Goal: Transaction & Acquisition: Purchase product/service

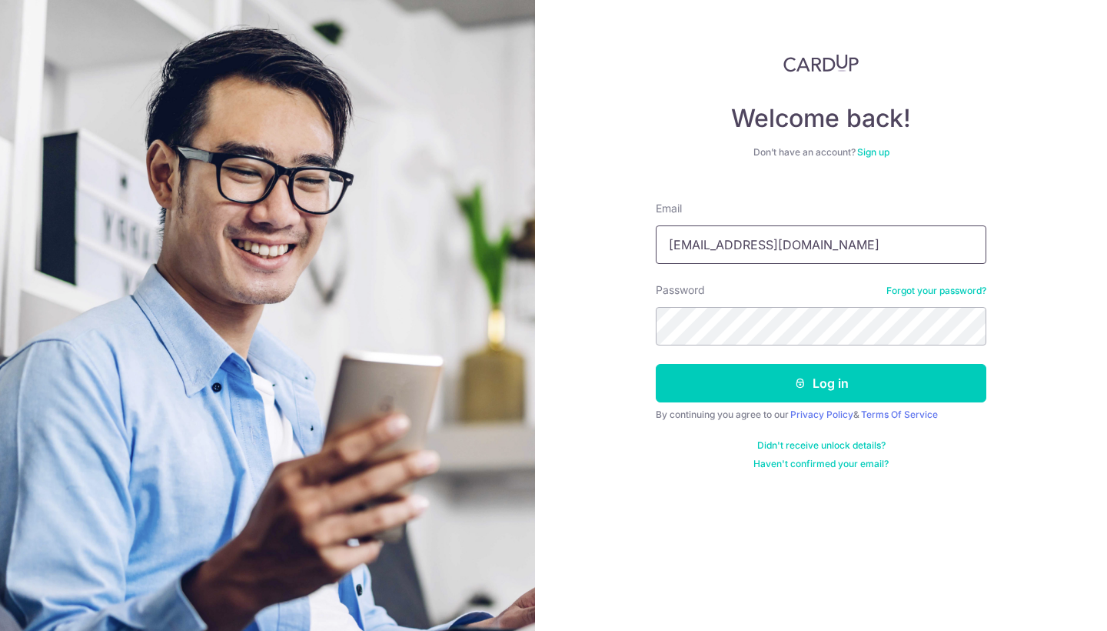
type input "bsyc16@hotmail.com"
click at [821, 383] on button "Log in" at bounding box center [821, 383] width 331 height 38
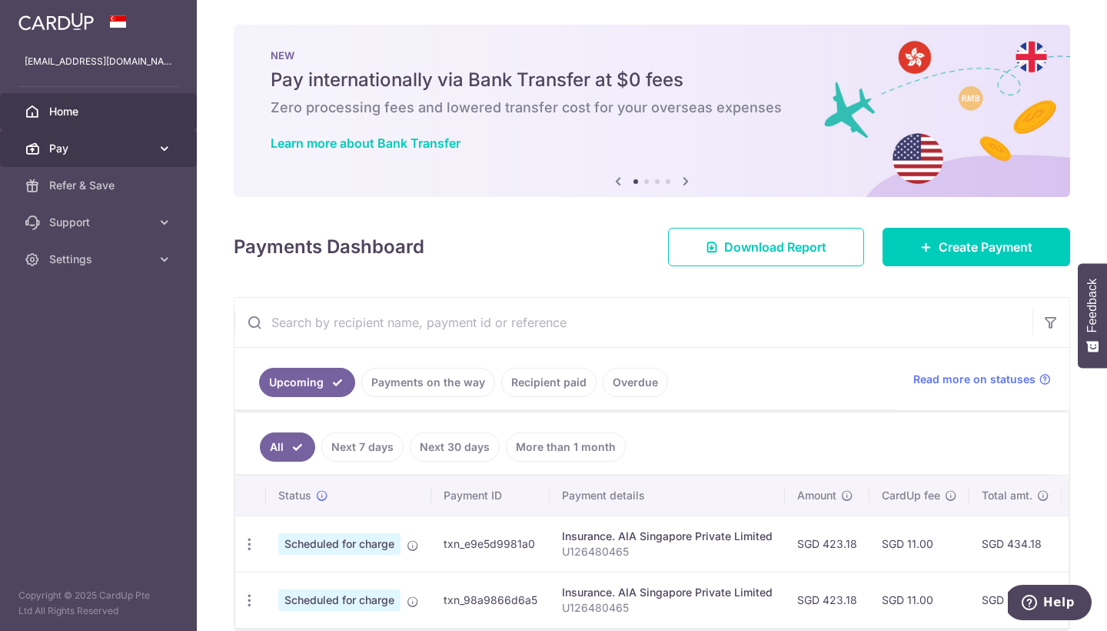
click at [155, 153] on link "Pay" at bounding box center [98, 148] width 197 height 37
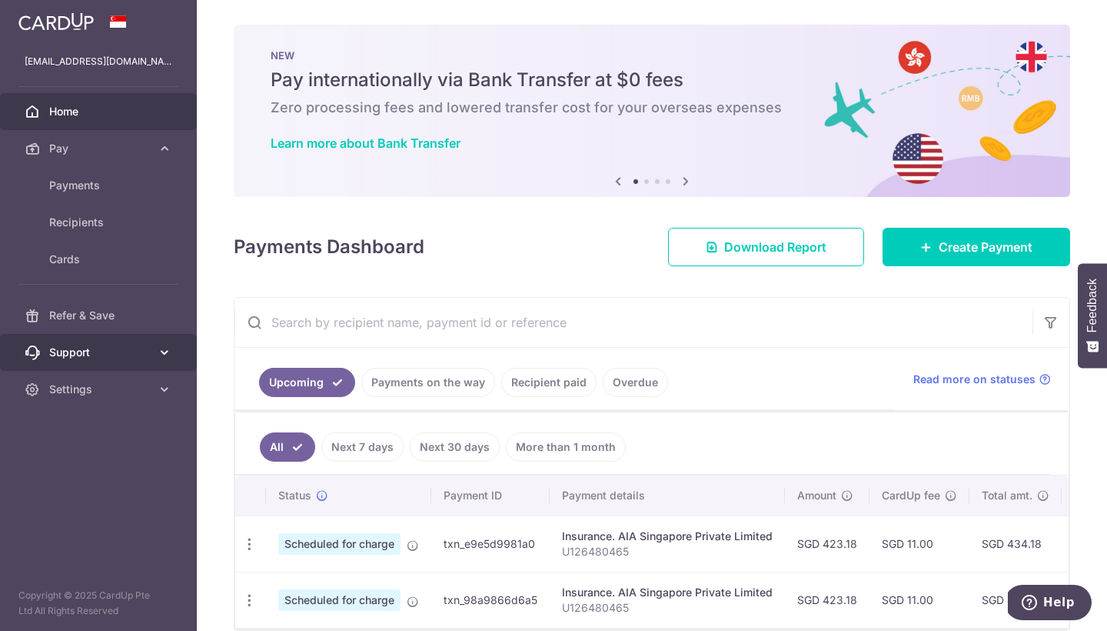
click at [138, 360] on link "Support" at bounding box center [98, 352] width 197 height 37
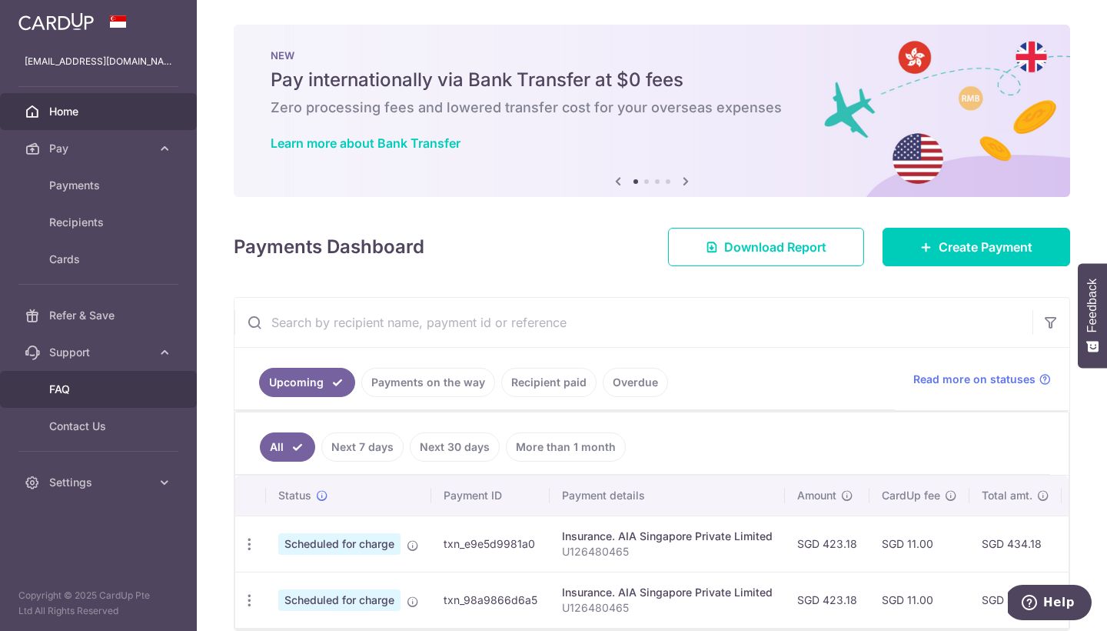
click at [129, 388] on span "FAQ" at bounding box center [100, 388] width 102 height 15
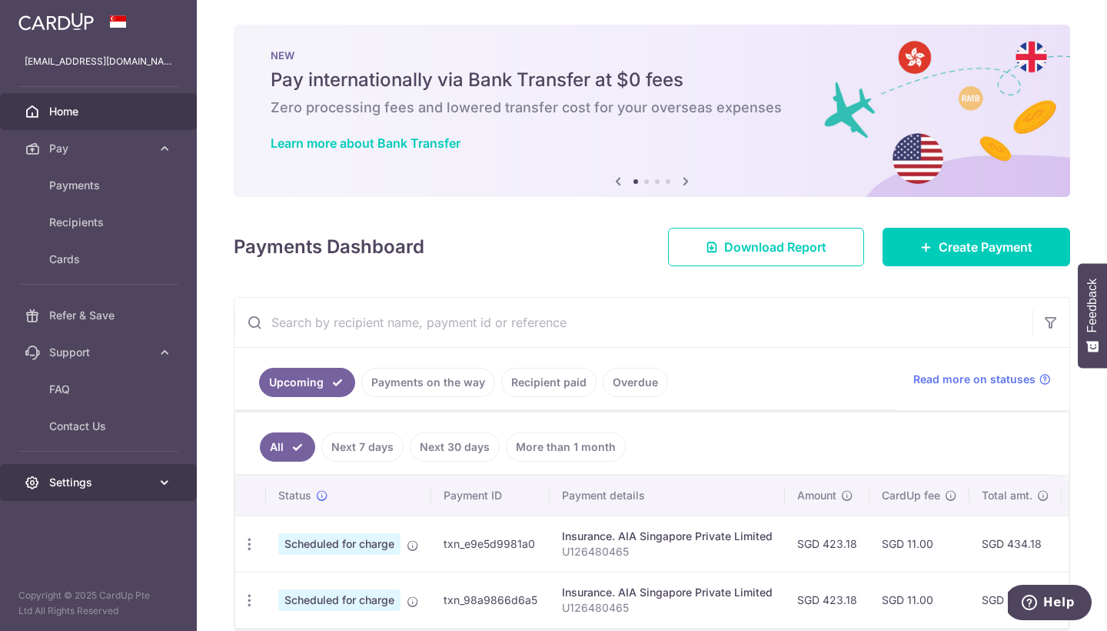
click at [145, 473] on link "Settings" at bounding box center [98, 482] width 197 height 37
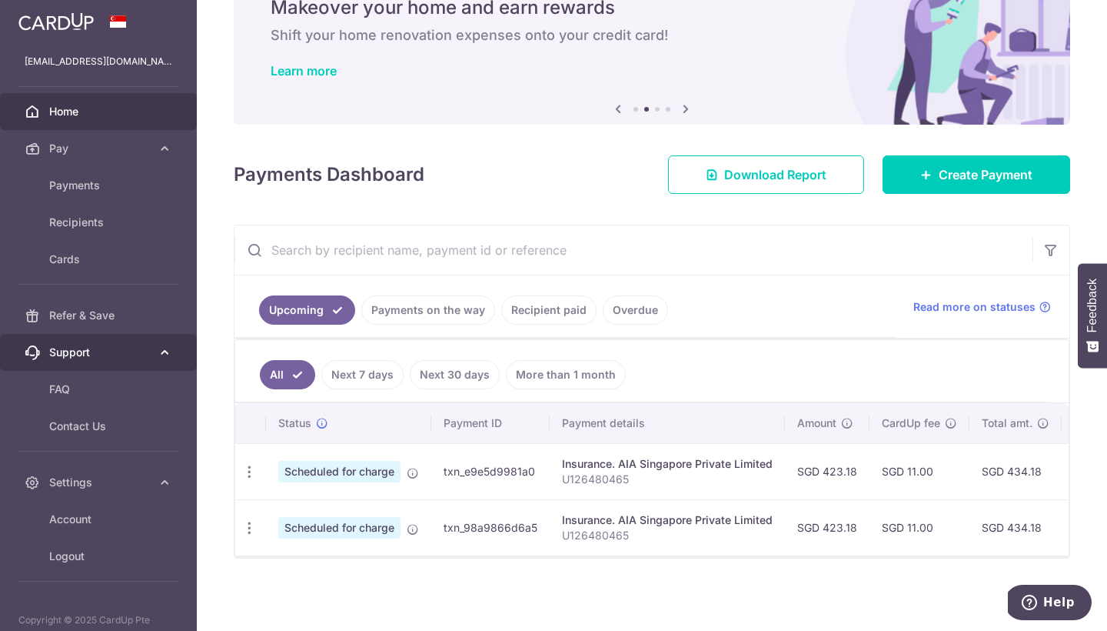
click at [138, 334] on link "Support" at bounding box center [98, 352] width 197 height 37
click at [140, 349] on span "Support" at bounding box center [100, 351] width 102 height 15
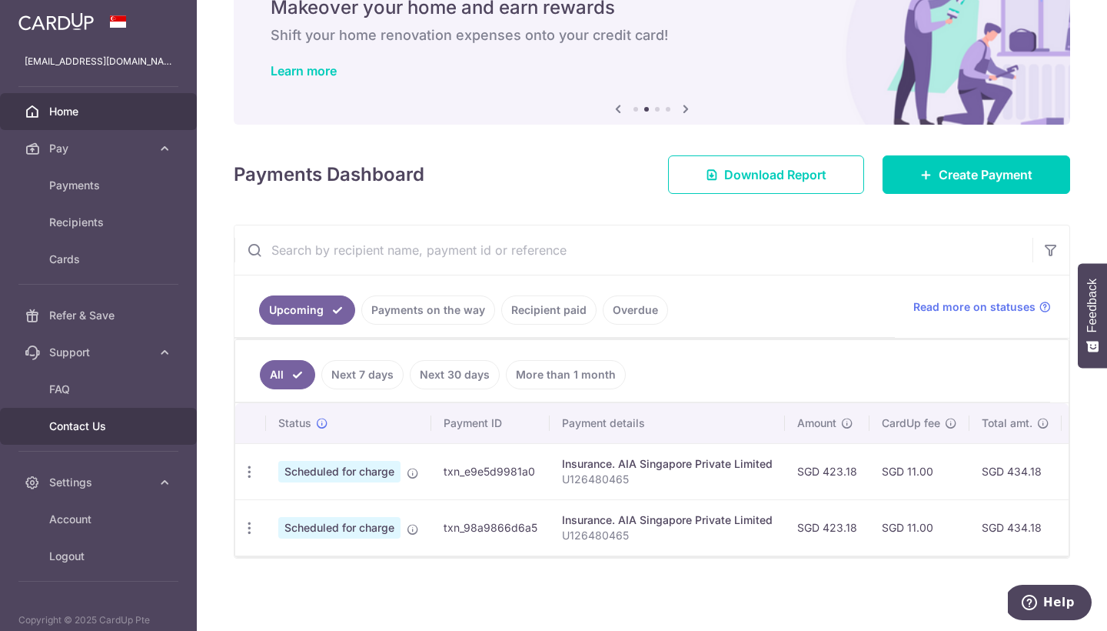
click at [123, 433] on span "Contact Us" at bounding box center [100, 425] width 102 height 15
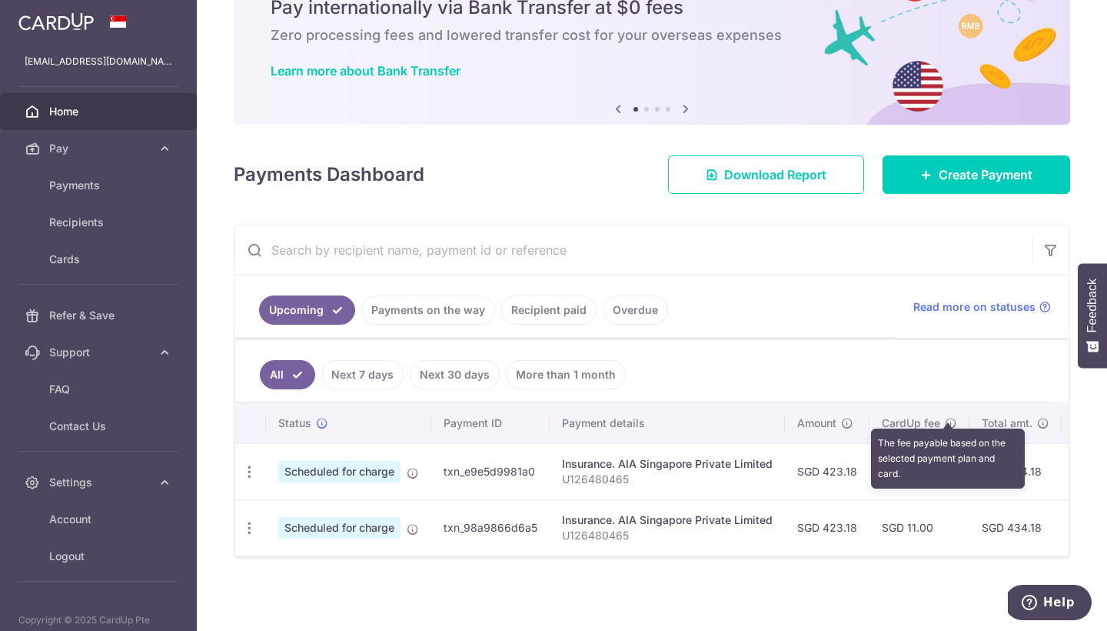
click at [945, 417] on icon at bounding box center [951, 423] width 12 height 12
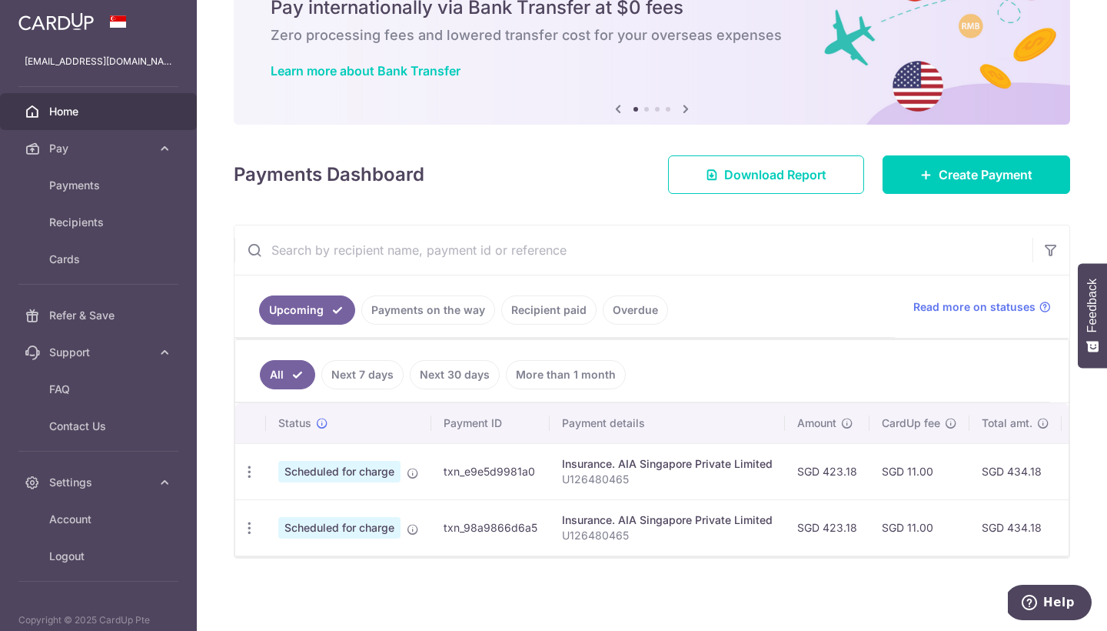
drag, startPoint x: 899, startPoint y: 458, endPoint x: 921, endPoint y: 529, distance: 74.2
click at [921, 529] on tbody "Update payment Cancel payment Scheduled for charge txn_e9e5d9981a0 Insurance. A…" at bounding box center [803, 499] width 1136 height 112
click at [921, 529] on td "SGD 11.00" at bounding box center [920, 527] width 100 height 56
click at [453, 376] on link "Next 30 days" at bounding box center [455, 374] width 90 height 29
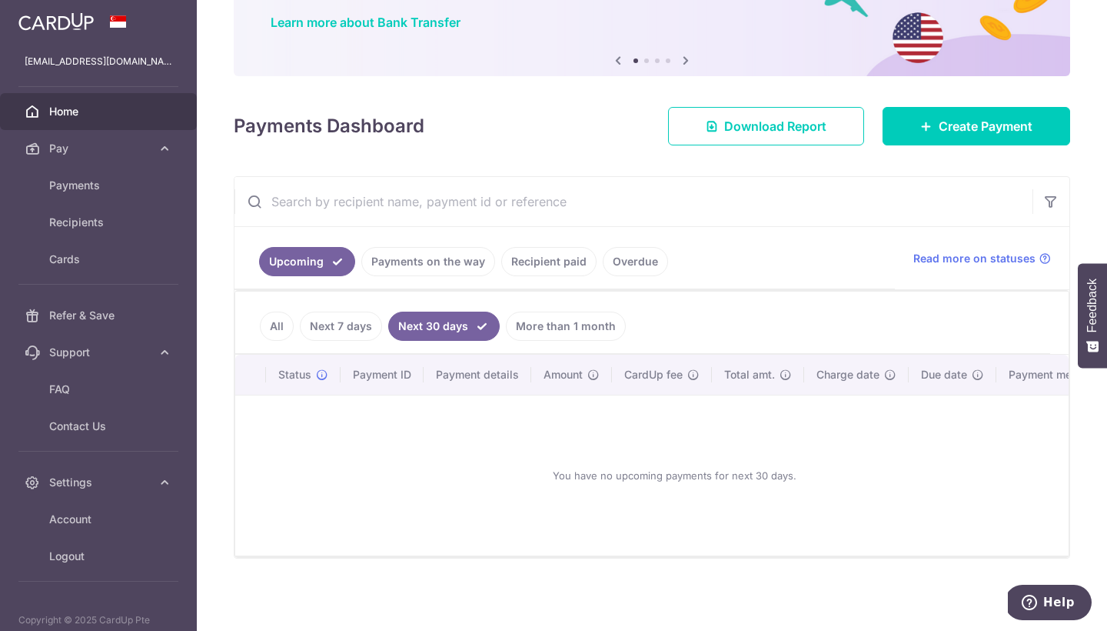
scroll to position [121, 0]
click at [318, 332] on link "Next 7 days" at bounding box center [341, 325] width 82 height 29
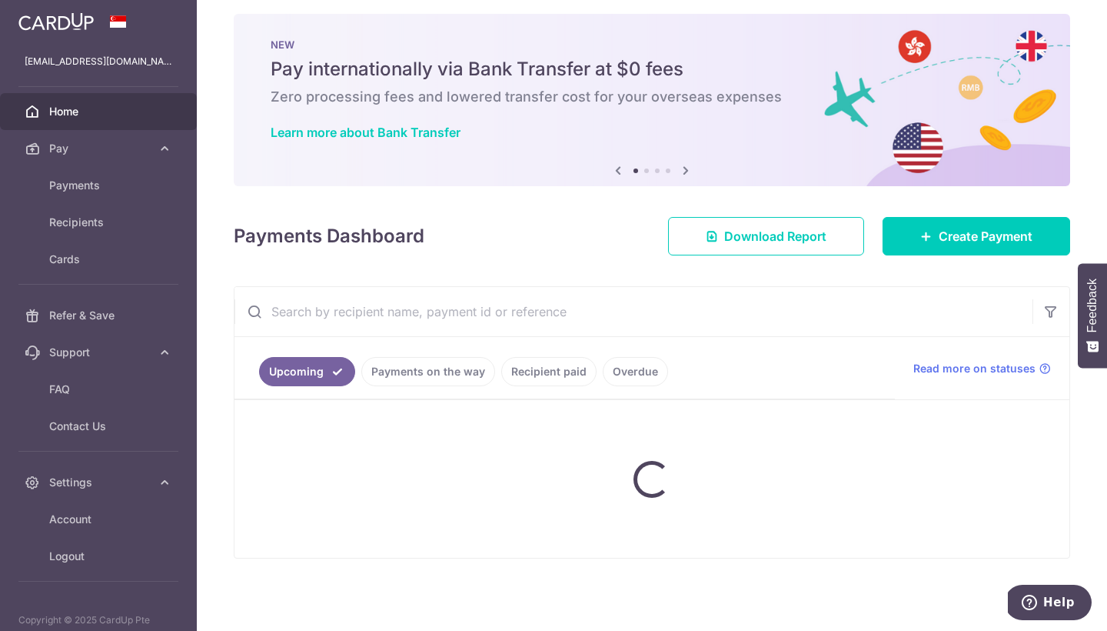
scroll to position [11, 0]
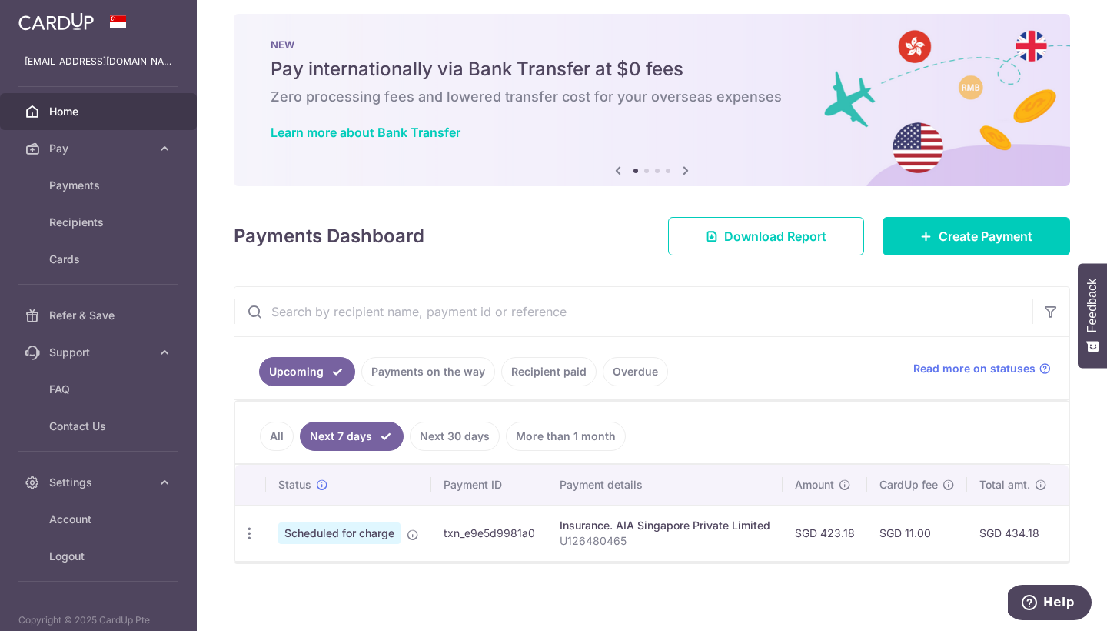
click at [284, 434] on link "All" at bounding box center [277, 435] width 34 height 29
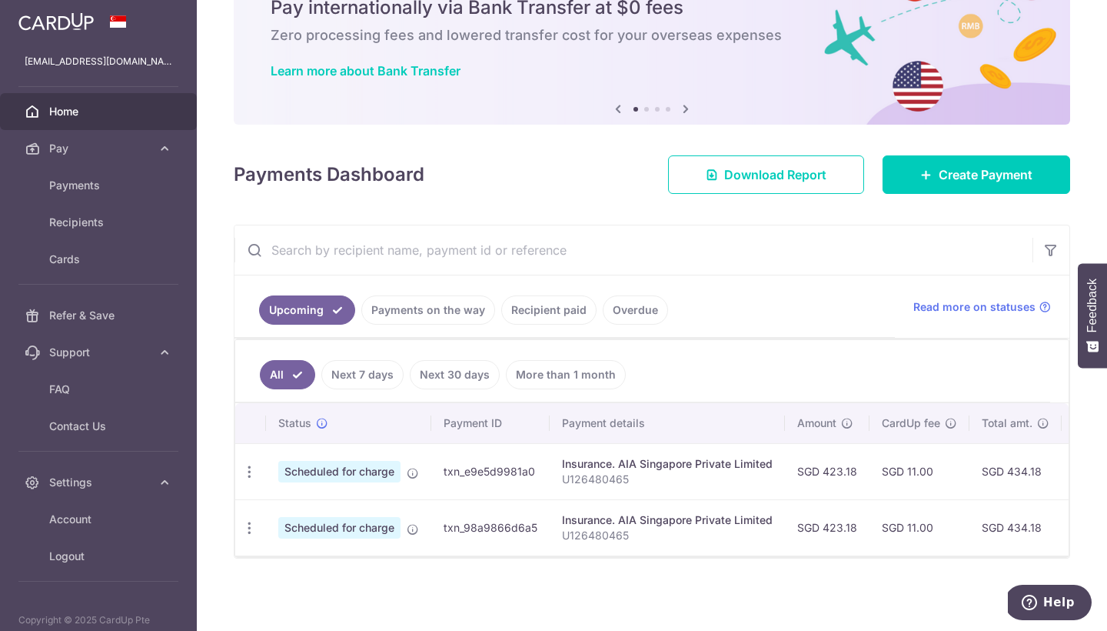
scroll to position [72, 0]
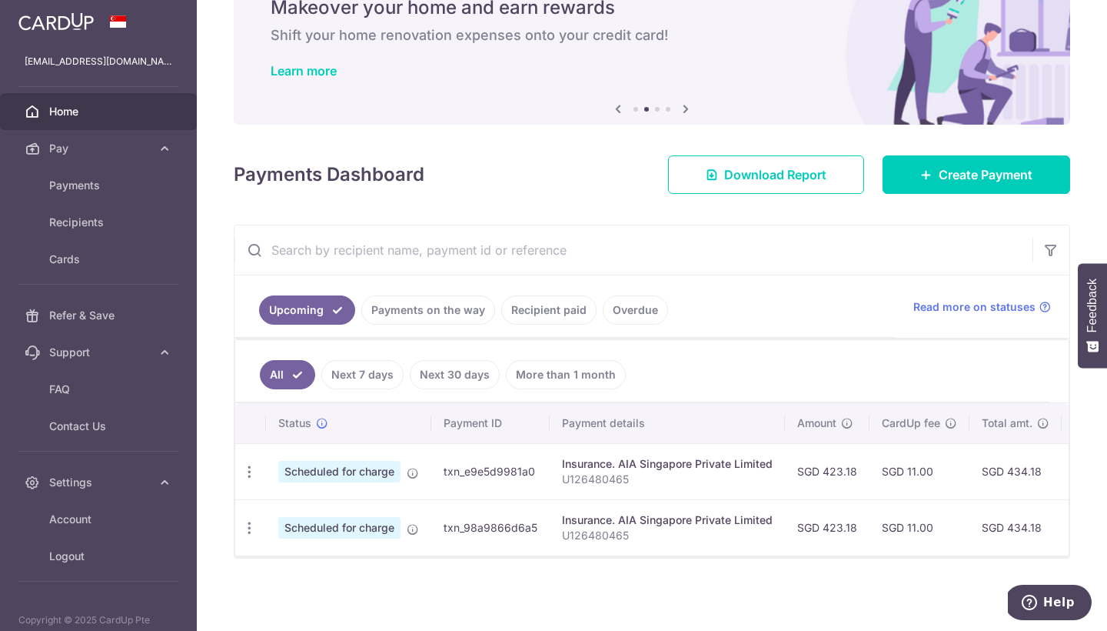
click at [458, 314] on link "Payments on the way" at bounding box center [428, 309] width 134 height 29
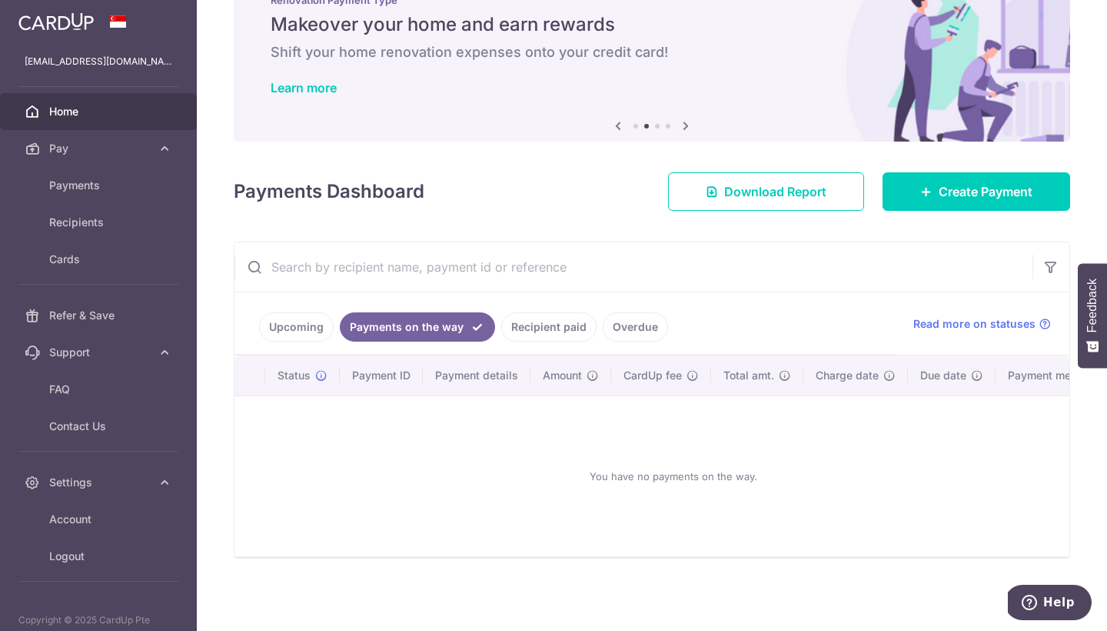
scroll to position [11, 0]
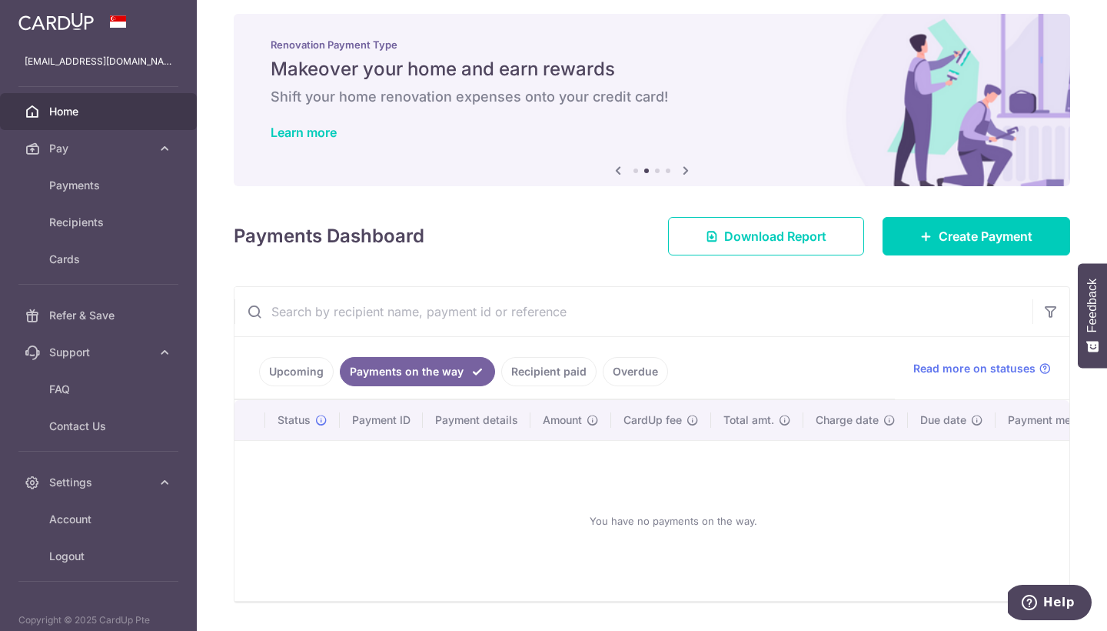
click at [555, 376] on link "Recipient paid" at bounding box center [548, 371] width 95 height 29
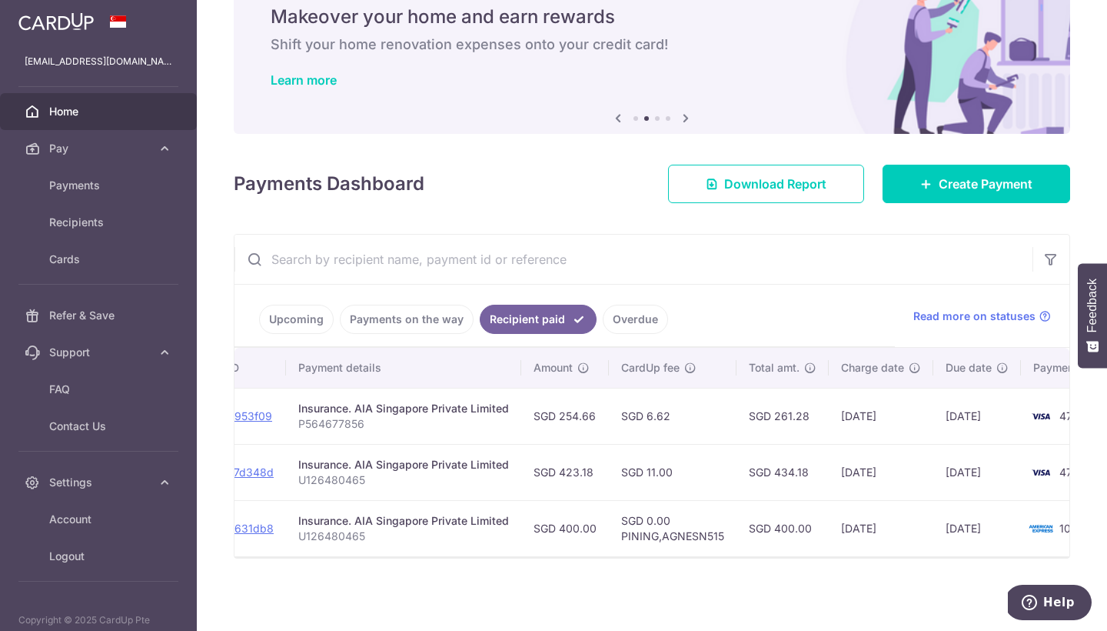
scroll to position [0, 183]
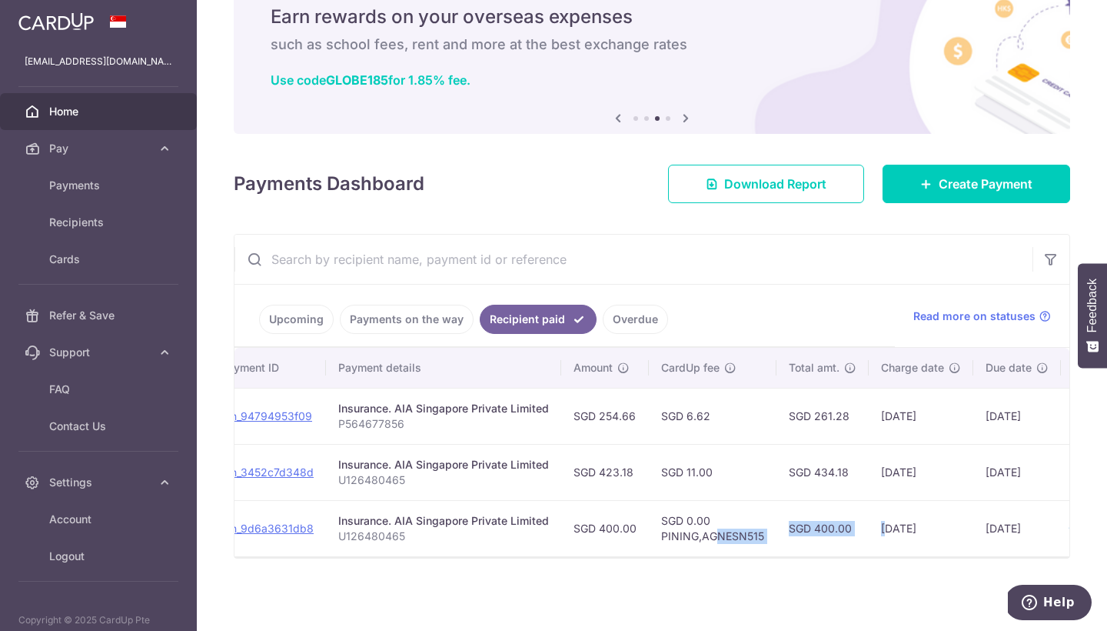
drag, startPoint x: 717, startPoint y: 536, endPoint x: 884, endPoint y: 534, distance: 167.7
click at [884, 534] on tr "PDF Receipt Payment Sent txn_9d6a3631db8 Insurance. AIA Singapore Private Limit…" at bounding box center [615, 528] width 1127 height 56
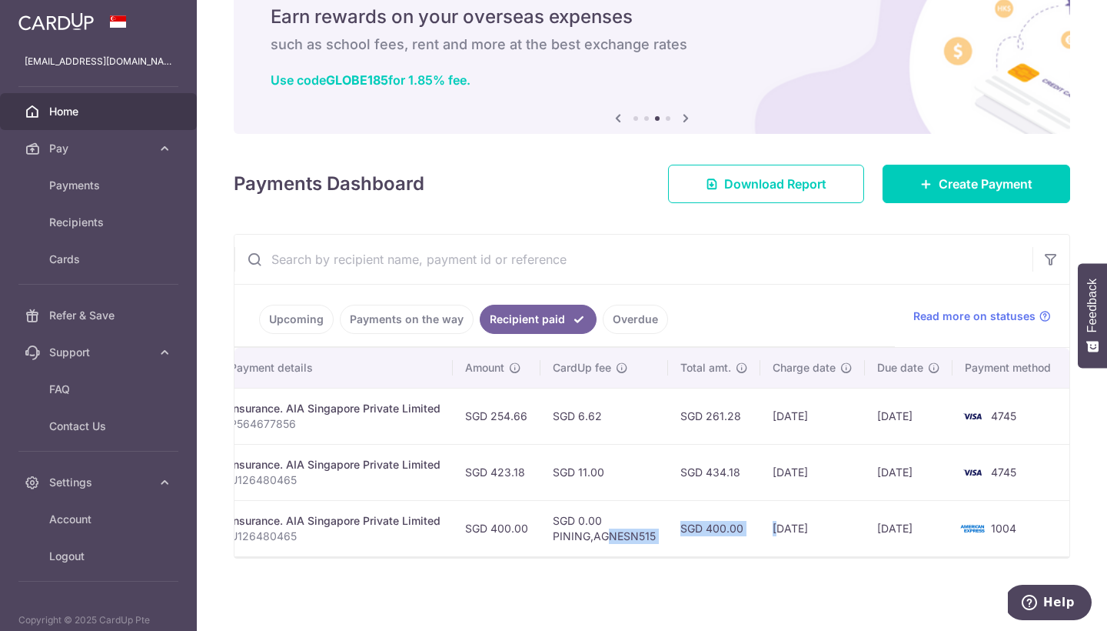
scroll to position [0, 281]
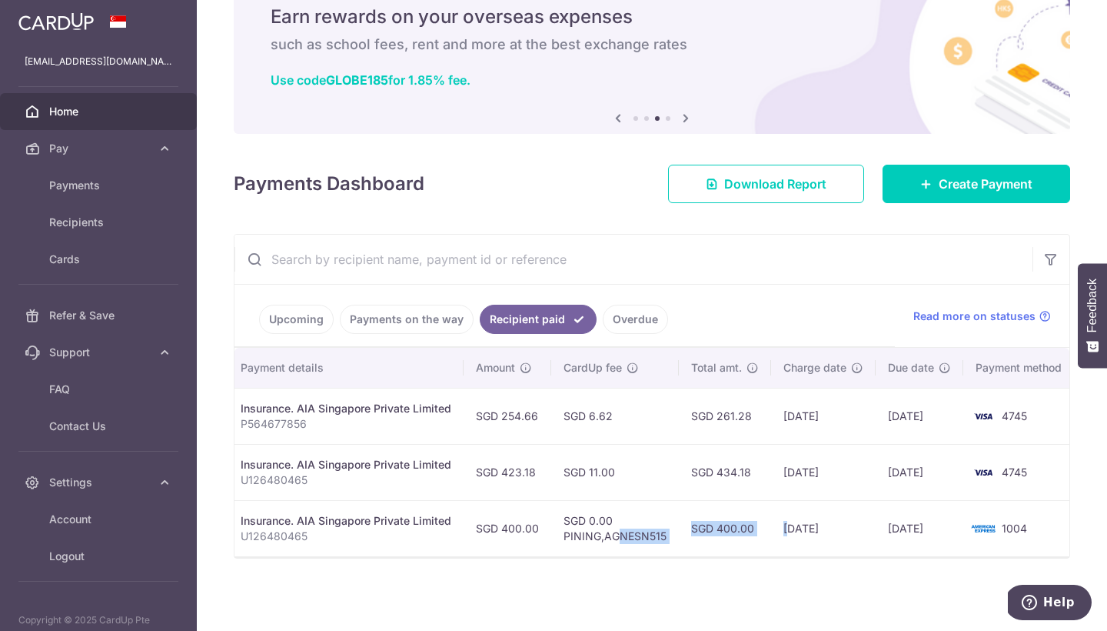
drag, startPoint x: 567, startPoint y: 476, endPoint x: 620, endPoint y: 472, distance: 52.4
click at [621, 473] on td "SGD 11.00" at bounding box center [615, 472] width 128 height 56
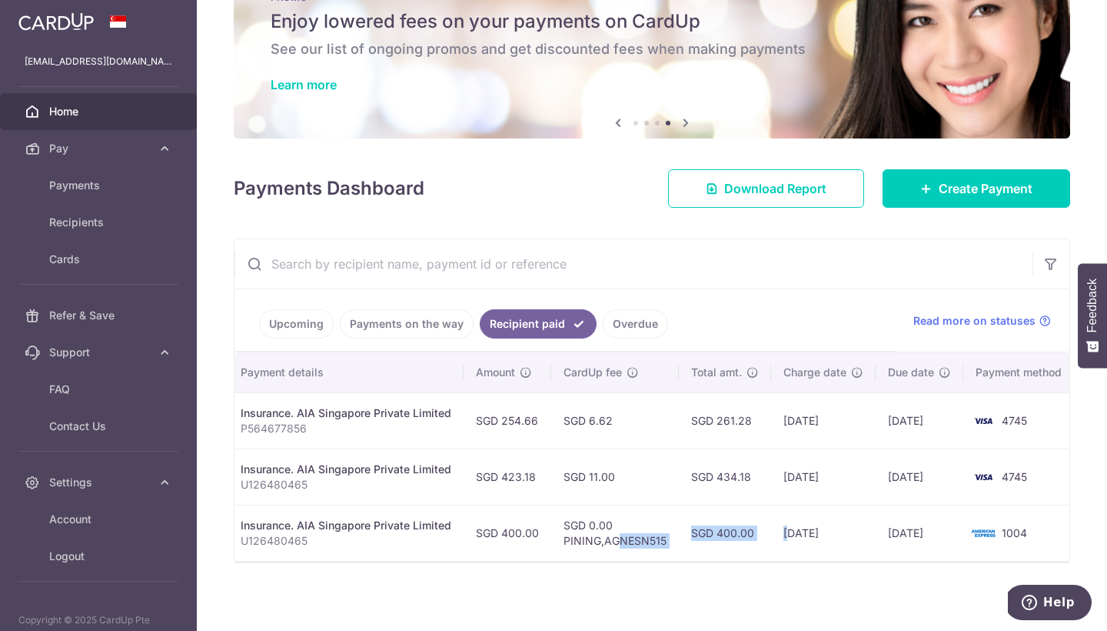
scroll to position [49, 0]
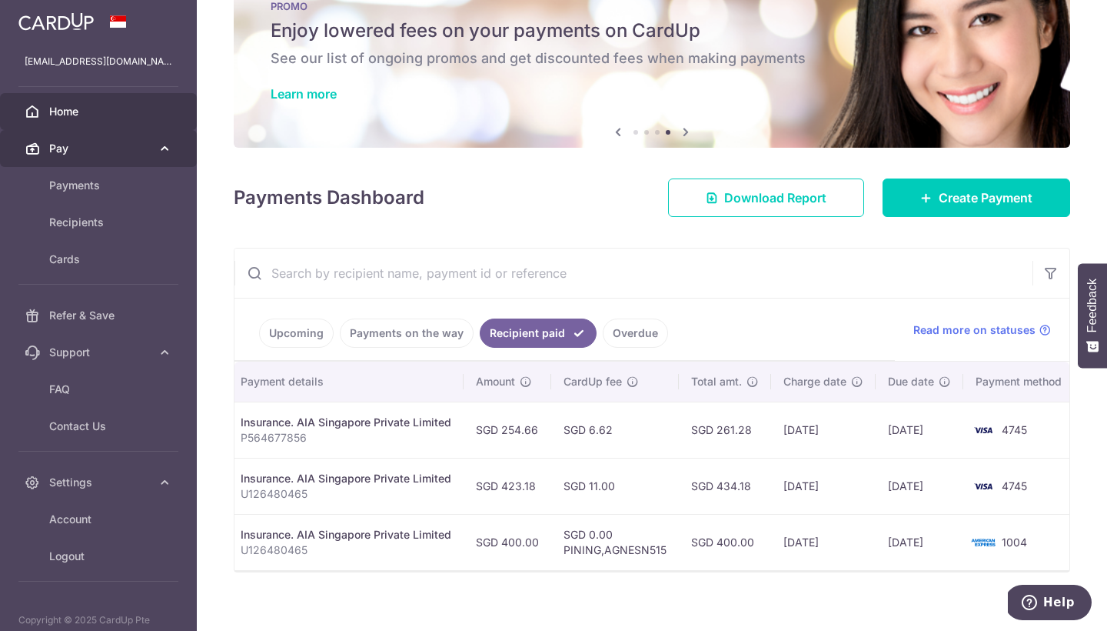
click at [107, 157] on link "Pay" at bounding box center [98, 148] width 197 height 37
click at [128, 146] on span "Pay" at bounding box center [100, 148] width 102 height 15
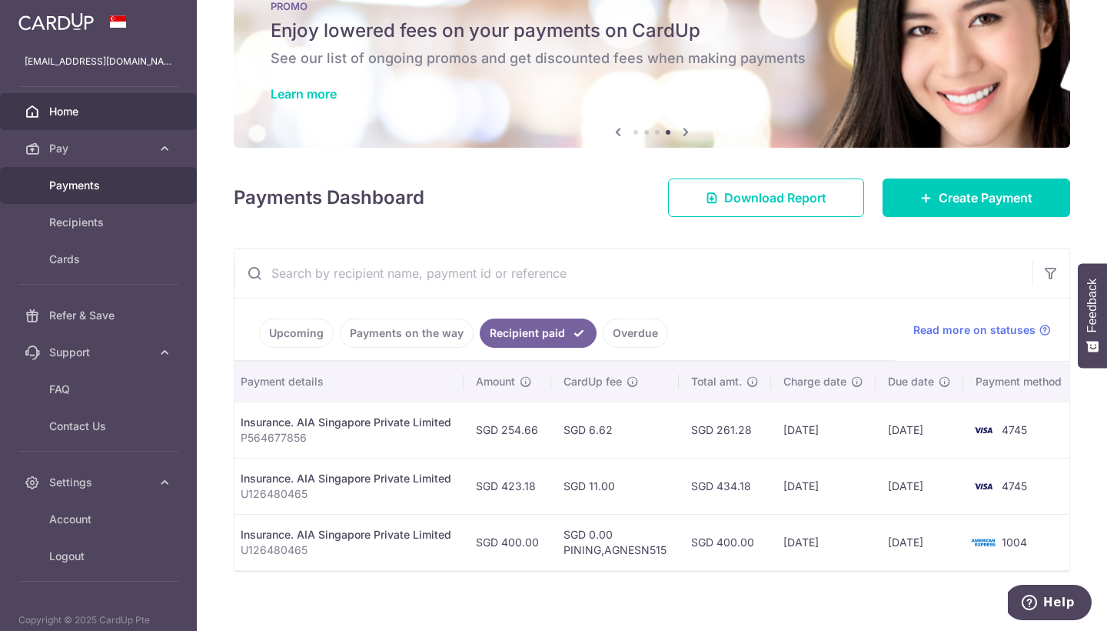
click at [127, 198] on link "Payments" at bounding box center [98, 185] width 197 height 37
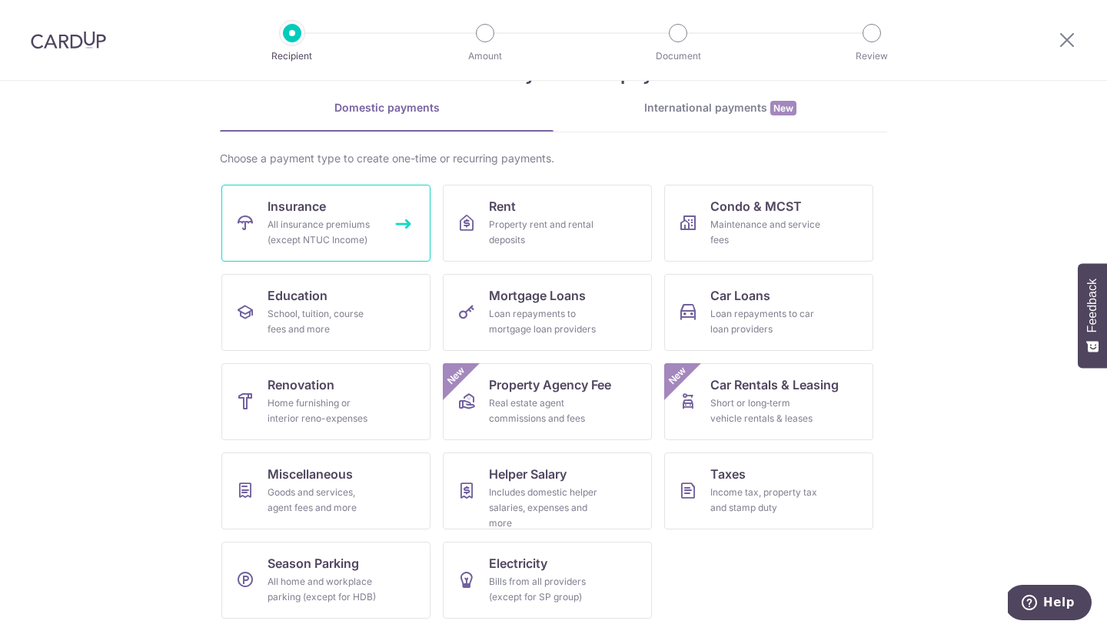
scroll to position [58, 0]
click at [367, 230] on div "All insurance premiums (except NTUC Income)" at bounding box center [323, 232] width 111 height 31
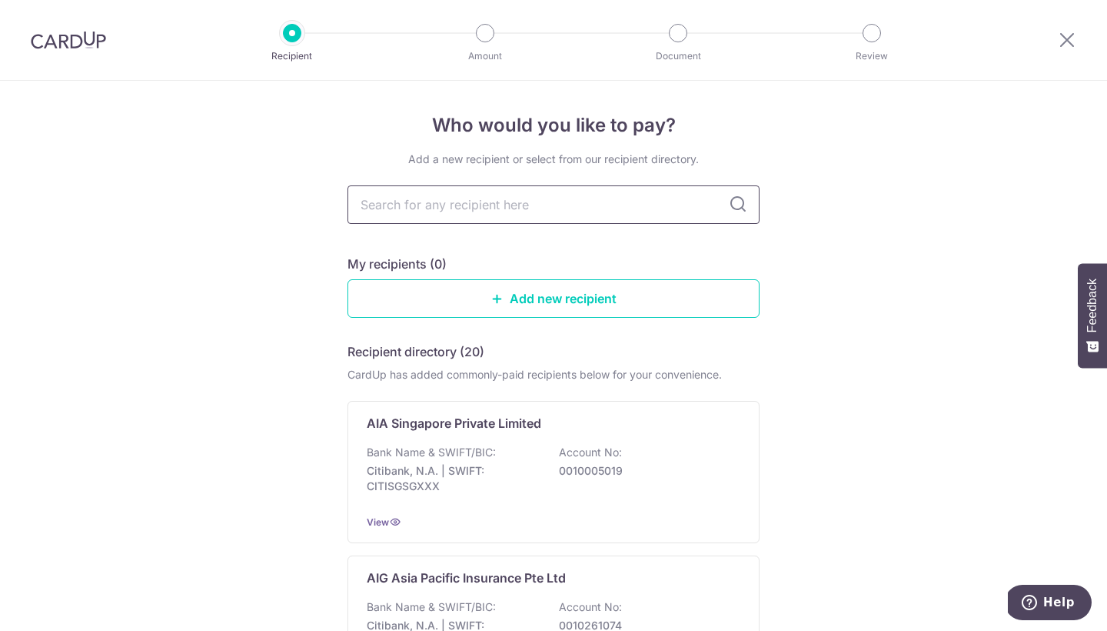
click at [438, 211] on input "text" at bounding box center [554, 204] width 412 height 38
click at [514, 290] on link "Add new recipient" at bounding box center [554, 298] width 412 height 38
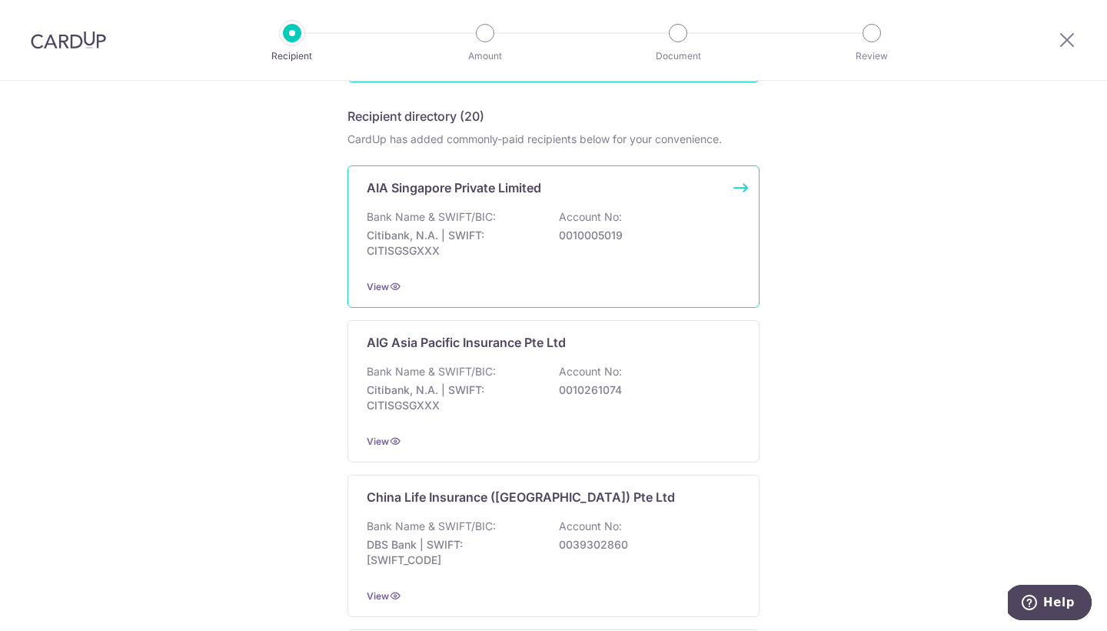
scroll to position [286, 0]
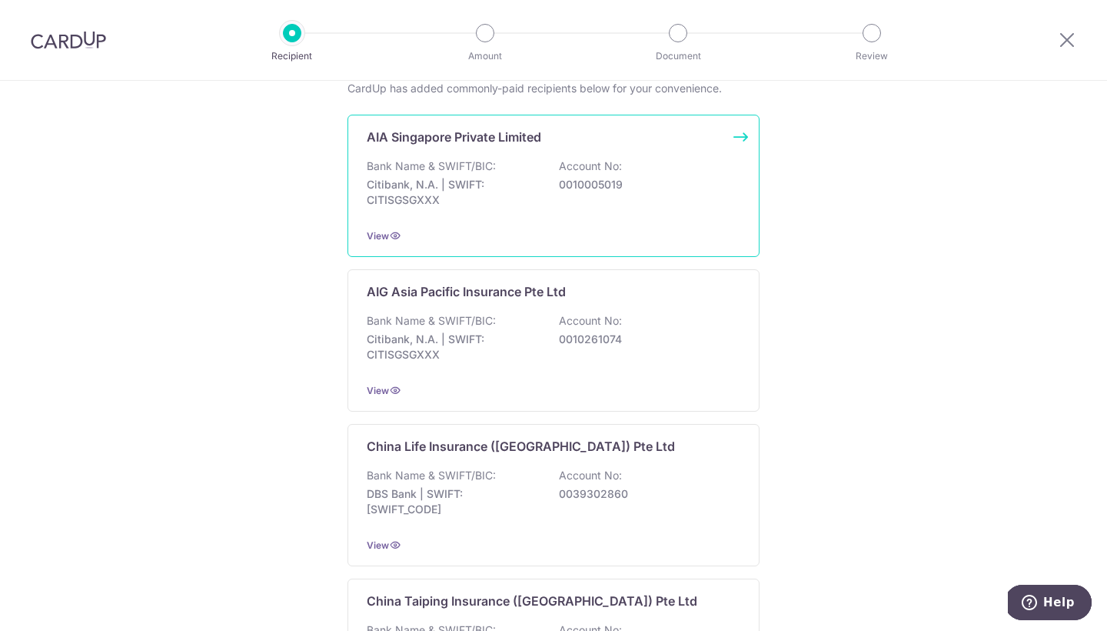
click at [534, 177] on p "Citibank, N.A. | SWIFT: CITISGSGXXX" at bounding box center [453, 192] width 172 height 31
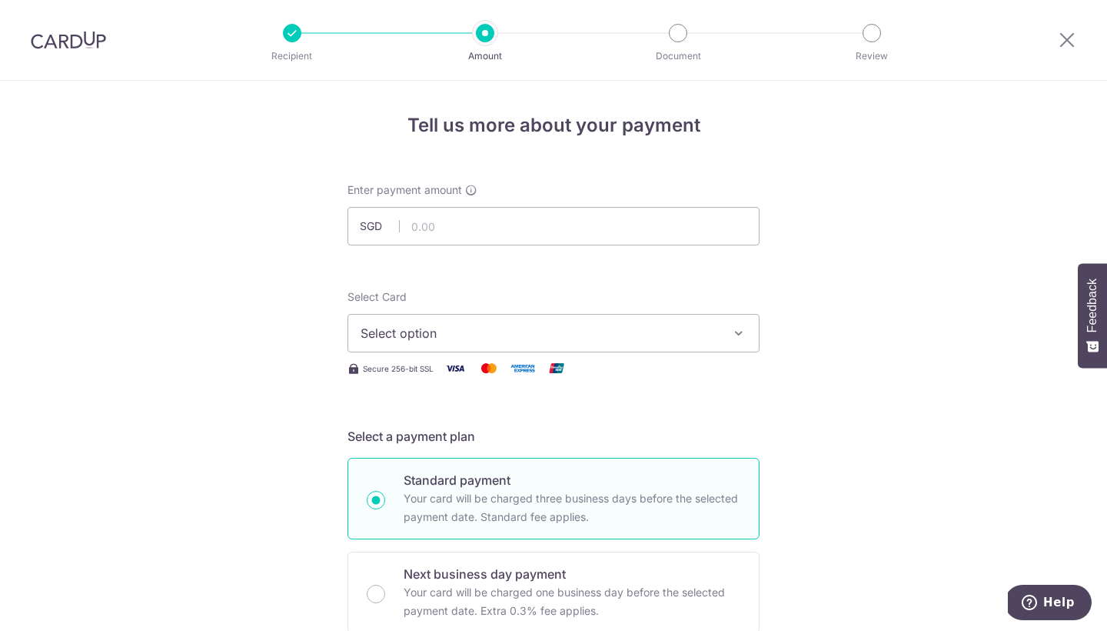
click at [498, 342] on button "Select option" at bounding box center [554, 333] width 412 height 38
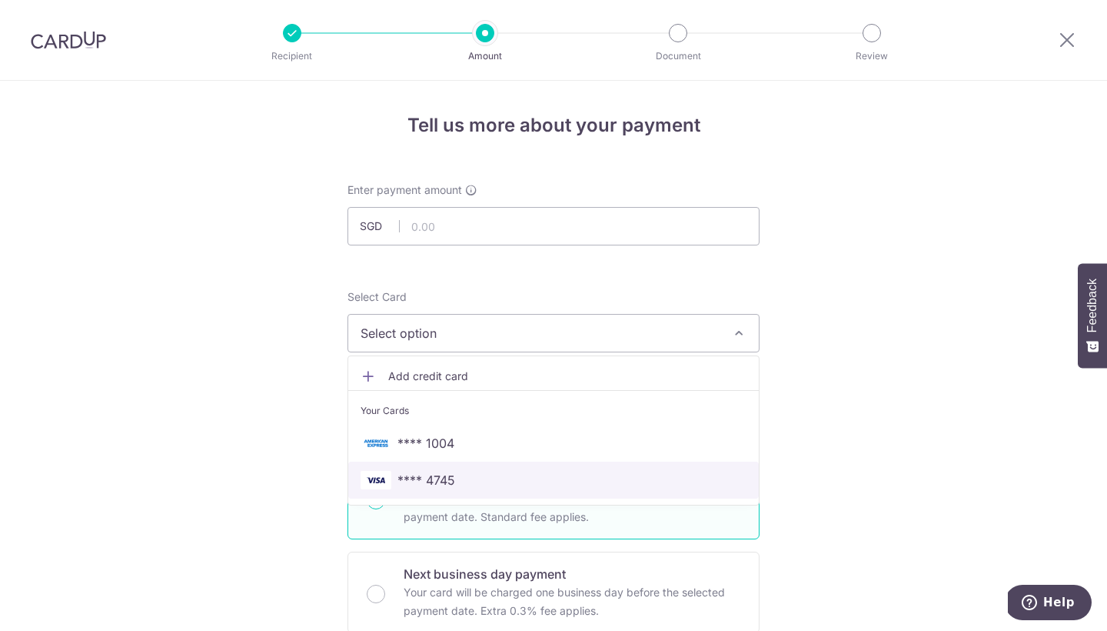
click at [469, 473] on span "**** 4745" at bounding box center [554, 480] width 386 height 18
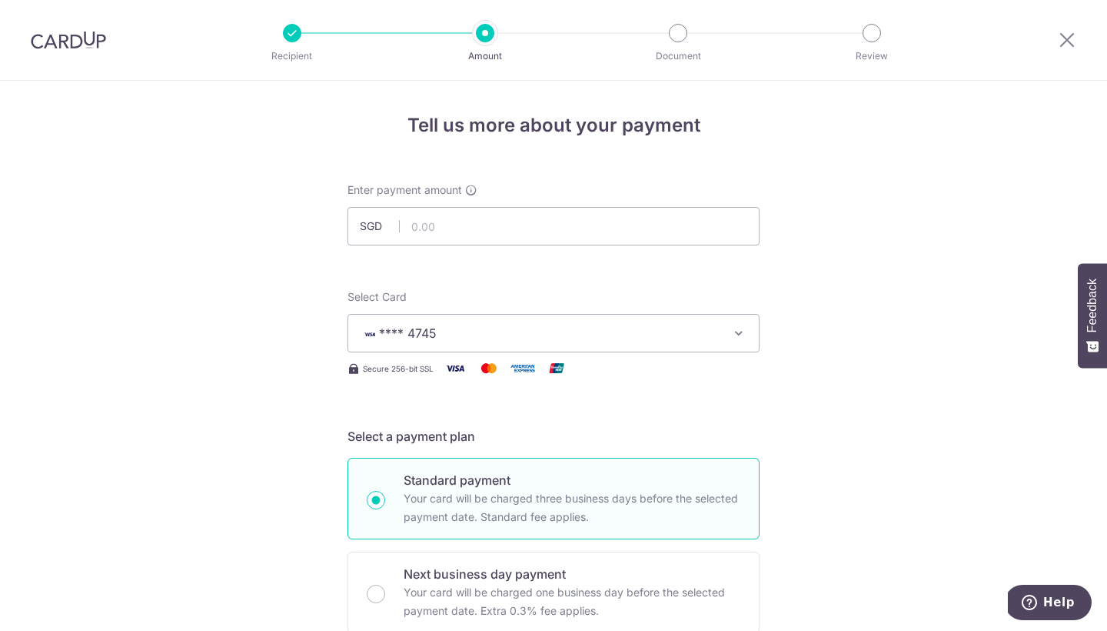
scroll to position [289, 0]
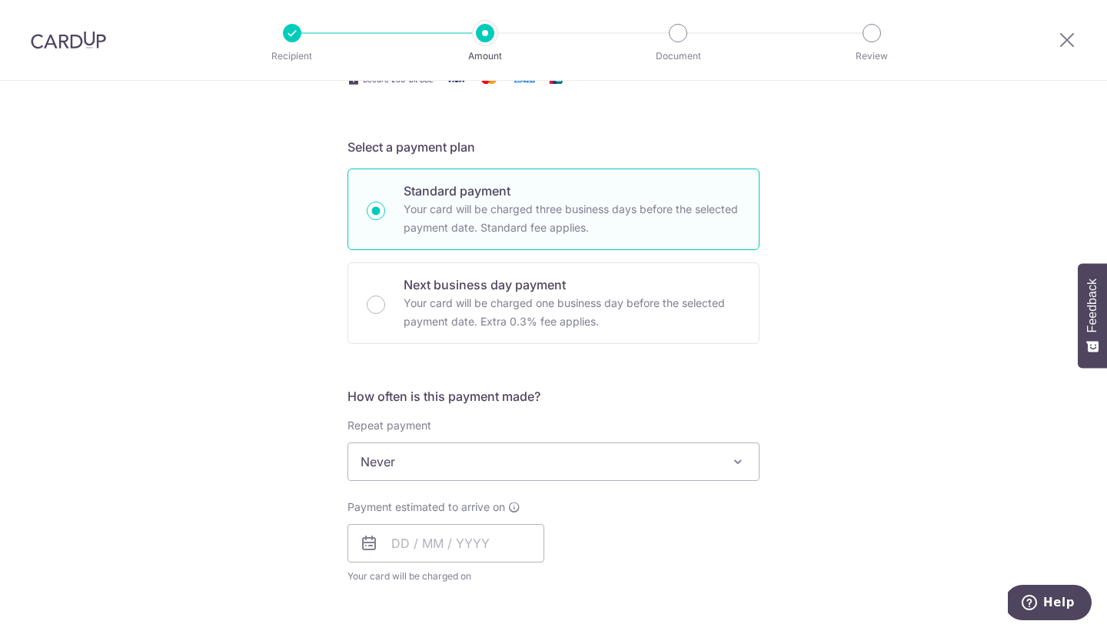
click at [598, 453] on span "Never" at bounding box center [553, 461] width 411 height 37
click at [568, 459] on span "Never" at bounding box center [553, 461] width 411 height 37
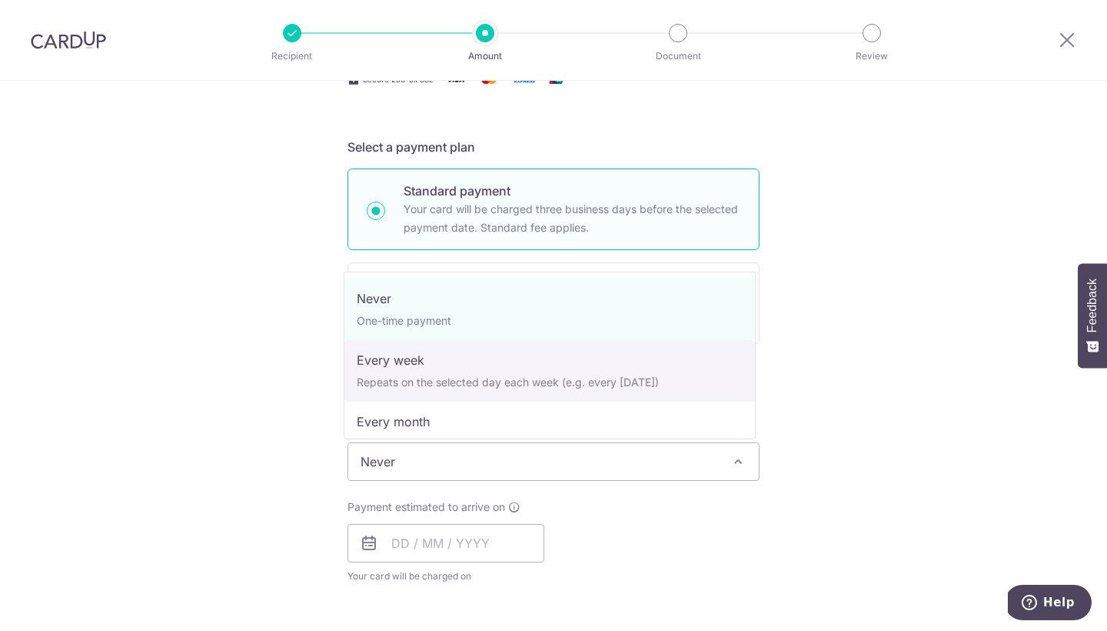
select select "2"
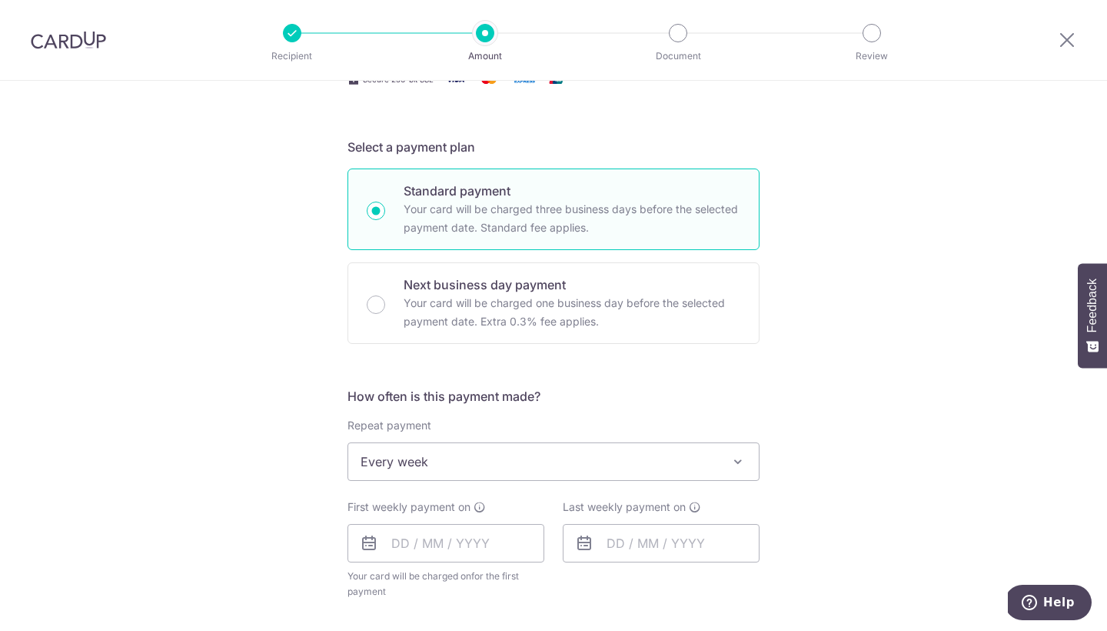
scroll to position [563, 0]
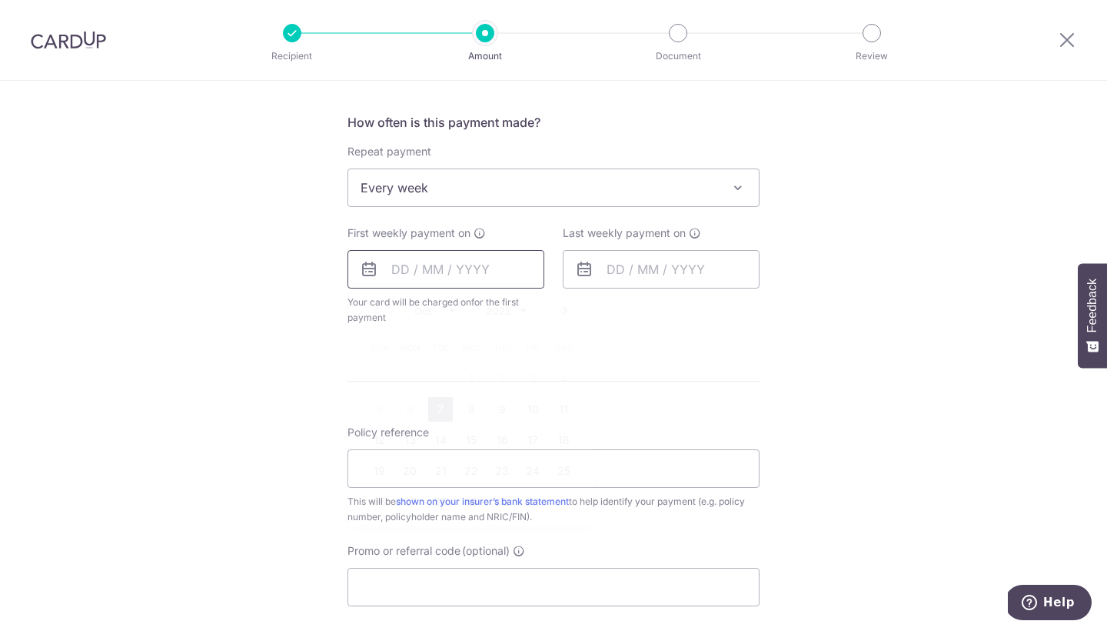
click at [460, 267] on input "text" at bounding box center [446, 269] width 197 height 38
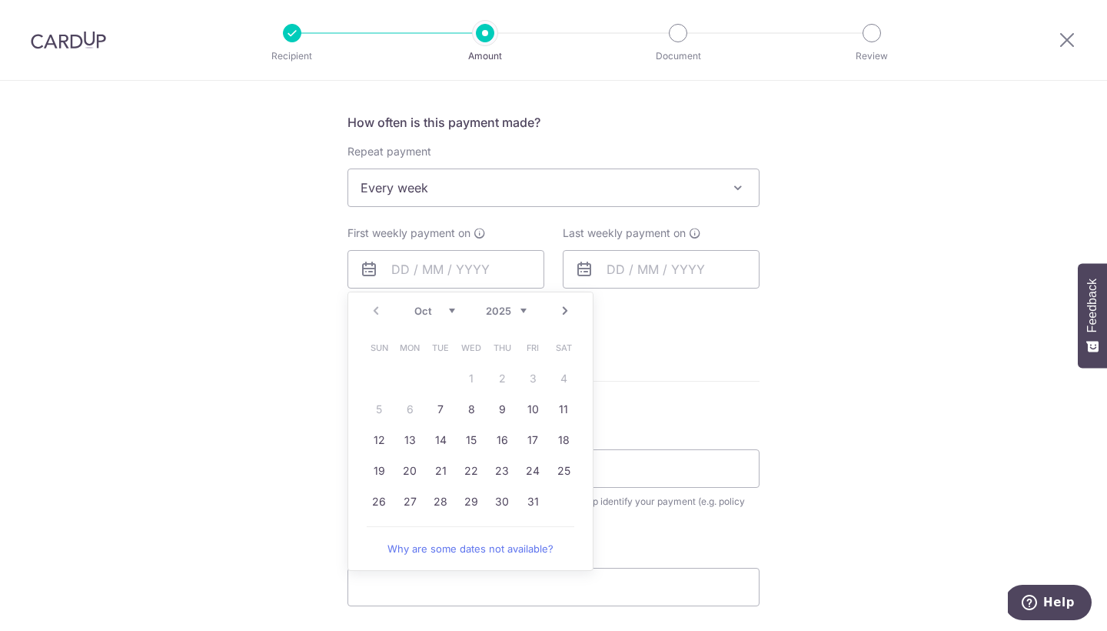
click at [518, 430] on td "17" at bounding box center [533, 439] width 31 height 31
type input "17/10/2025"
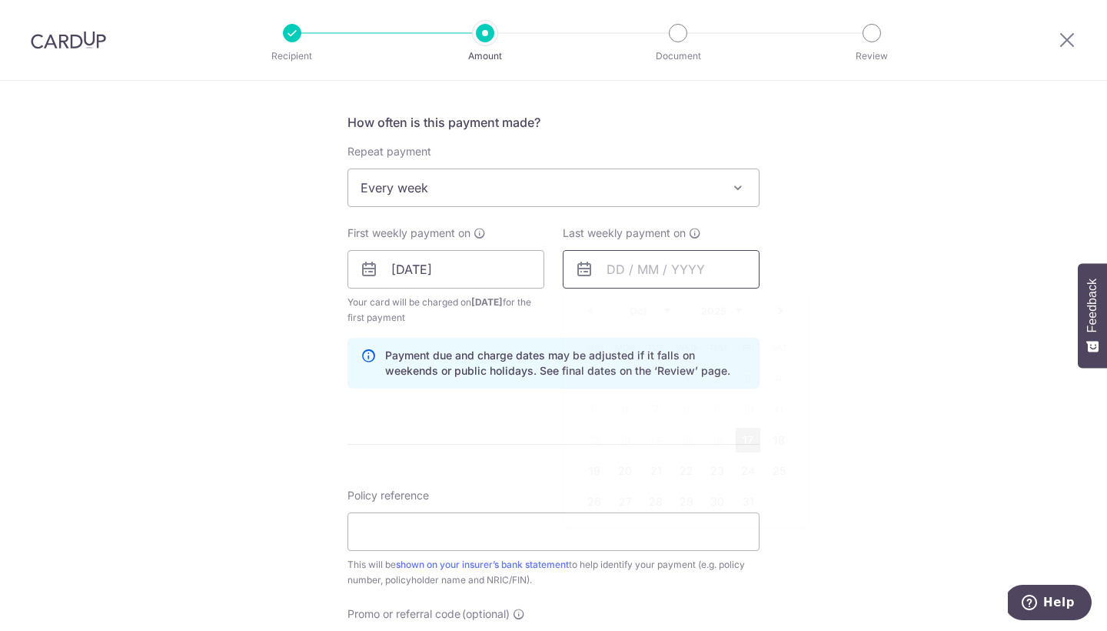
click at [602, 267] on input "text" at bounding box center [661, 269] width 197 height 38
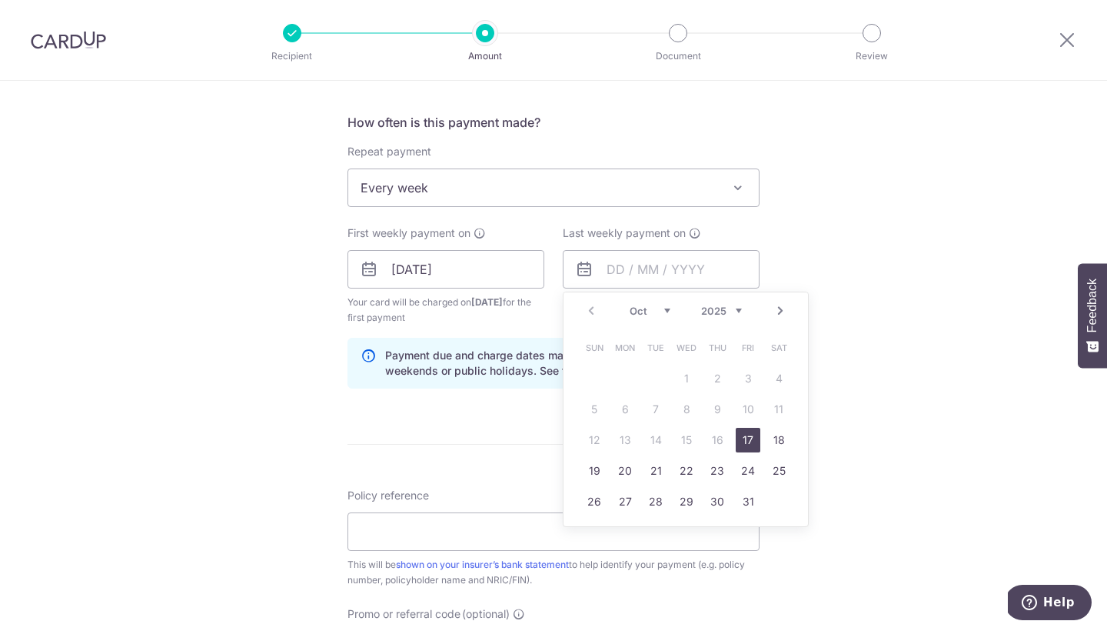
click at [782, 317] on link "Next" at bounding box center [780, 310] width 18 height 18
click at [728, 434] on td "15" at bounding box center [717, 439] width 31 height 31
type input "15/01/2026"
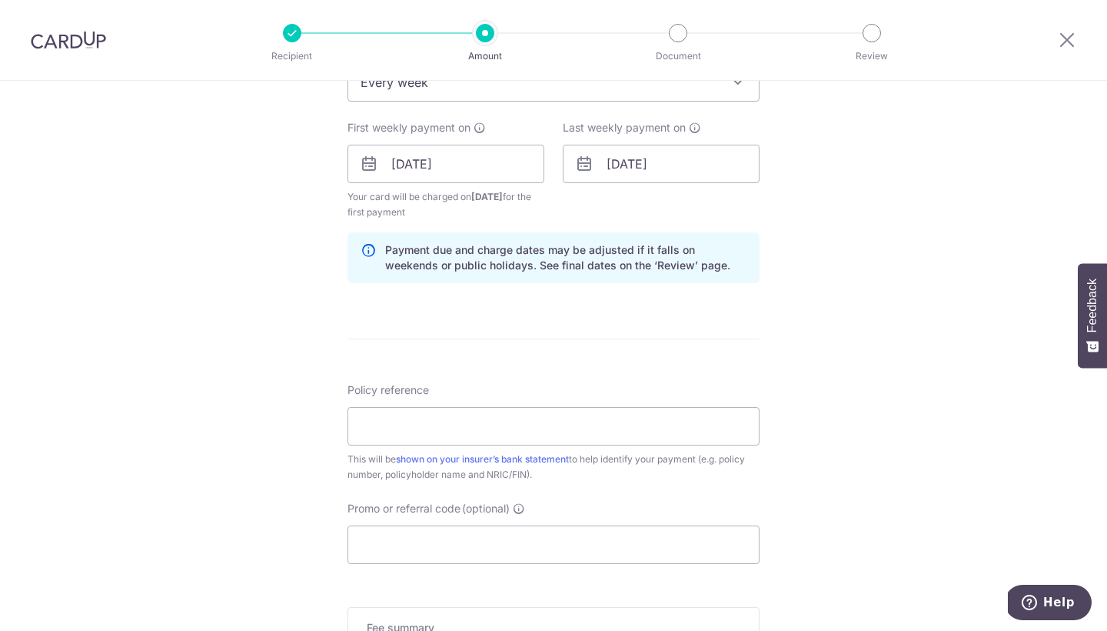
scroll to position [775, 0]
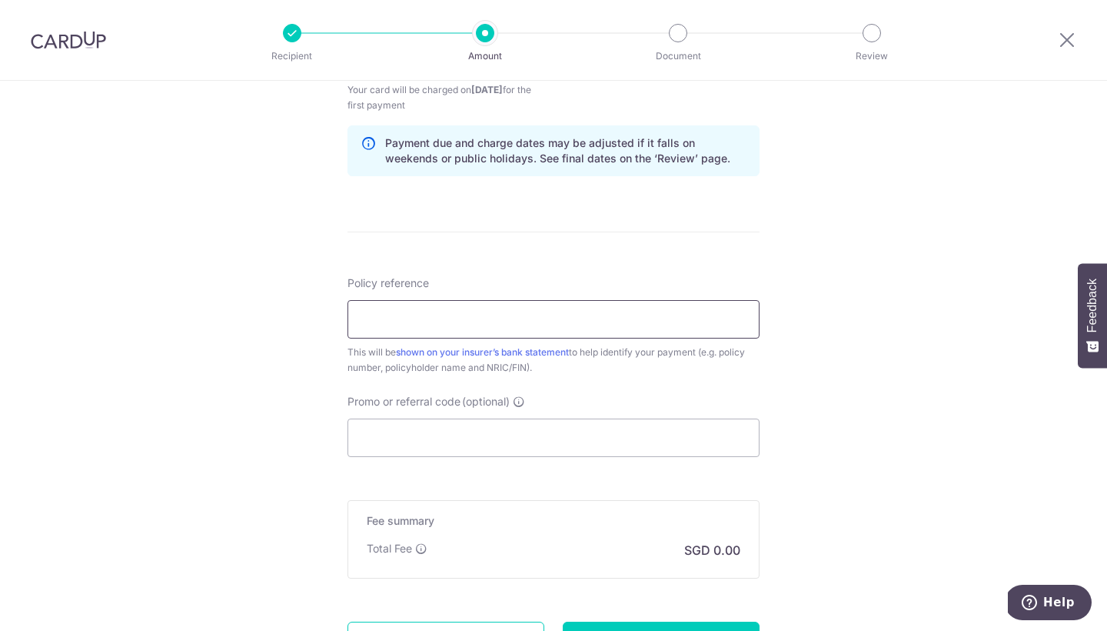
click at [523, 309] on input "Policy reference" at bounding box center [554, 319] width 412 height 38
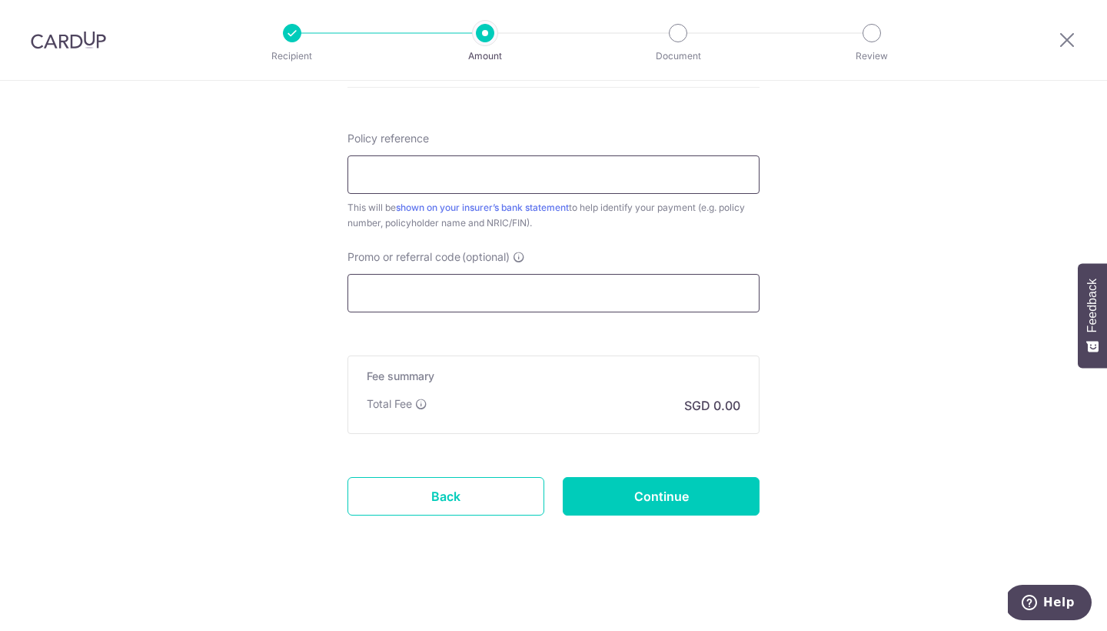
scroll to position [920, 0]
type input "u1231432"
click at [511, 308] on input "Promo or referral code (optional)" at bounding box center [554, 293] width 412 height 38
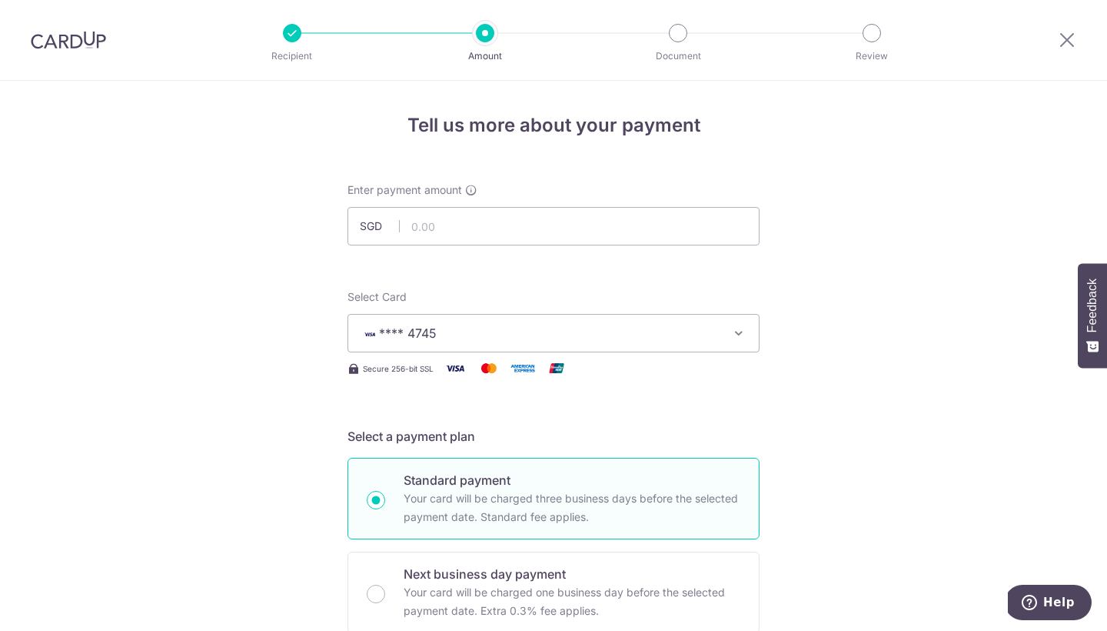
scroll to position [0, 0]
click at [448, 232] on input "text" at bounding box center [554, 226] width 412 height 38
type input "4"
type input "400.00"
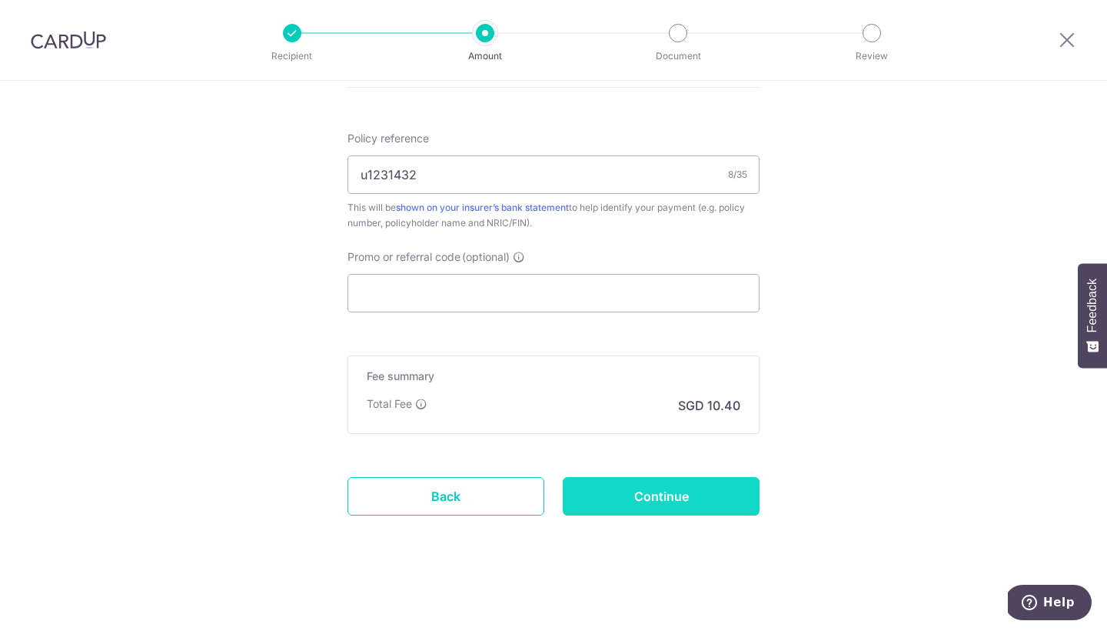
scroll to position [920, 0]
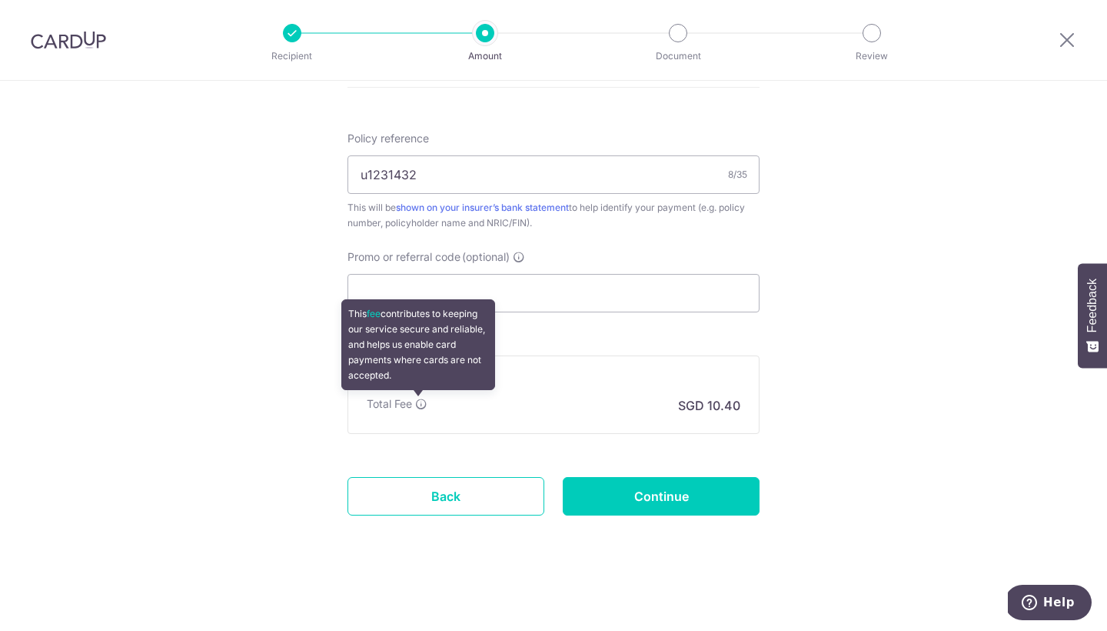
click at [418, 404] on icon at bounding box center [421, 404] width 12 height 12
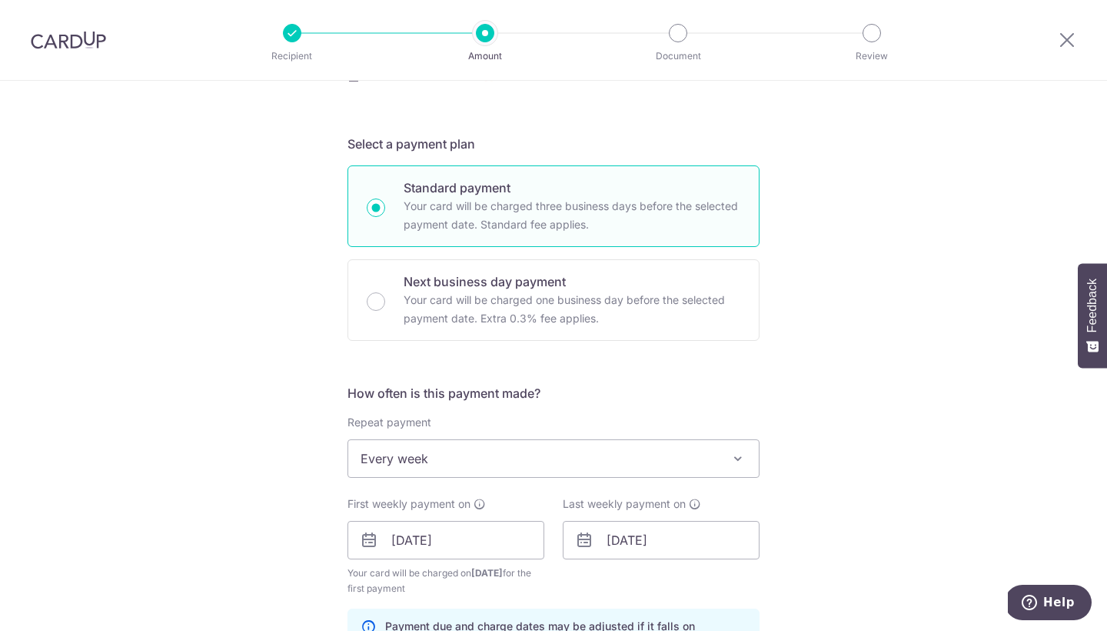
scroll to position [34, 0]
